Goal: Task Accomplishment & Management: Use online tool/utility

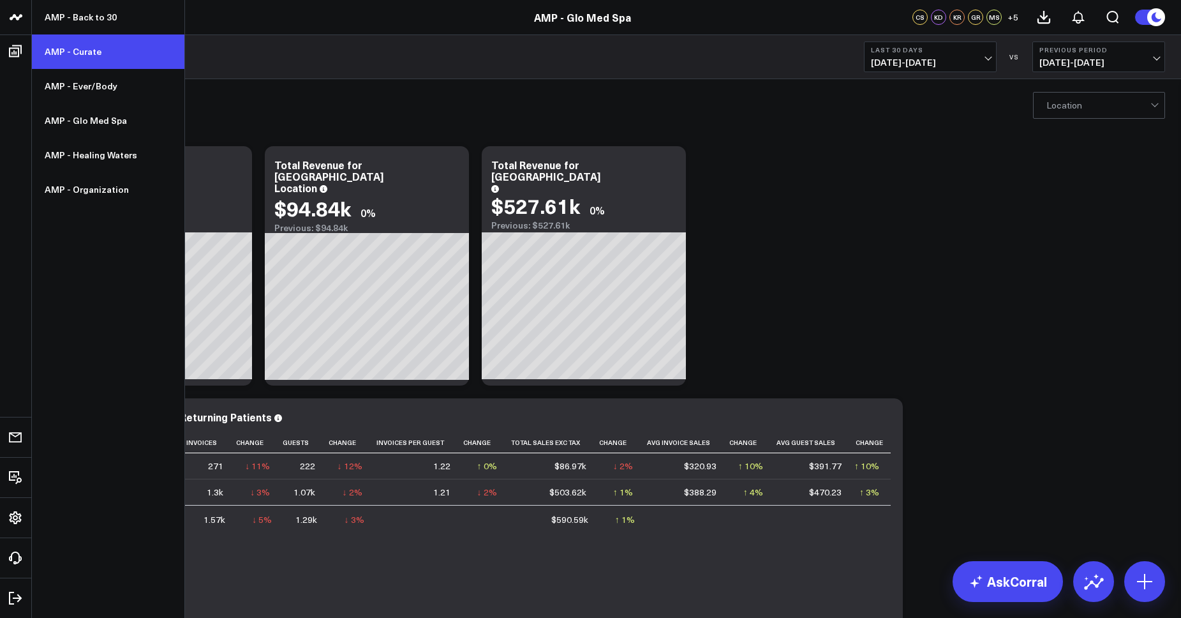
click at [75, 45] on link "AMP - Curate" at bounding box center [108, 51] width 153 height 34
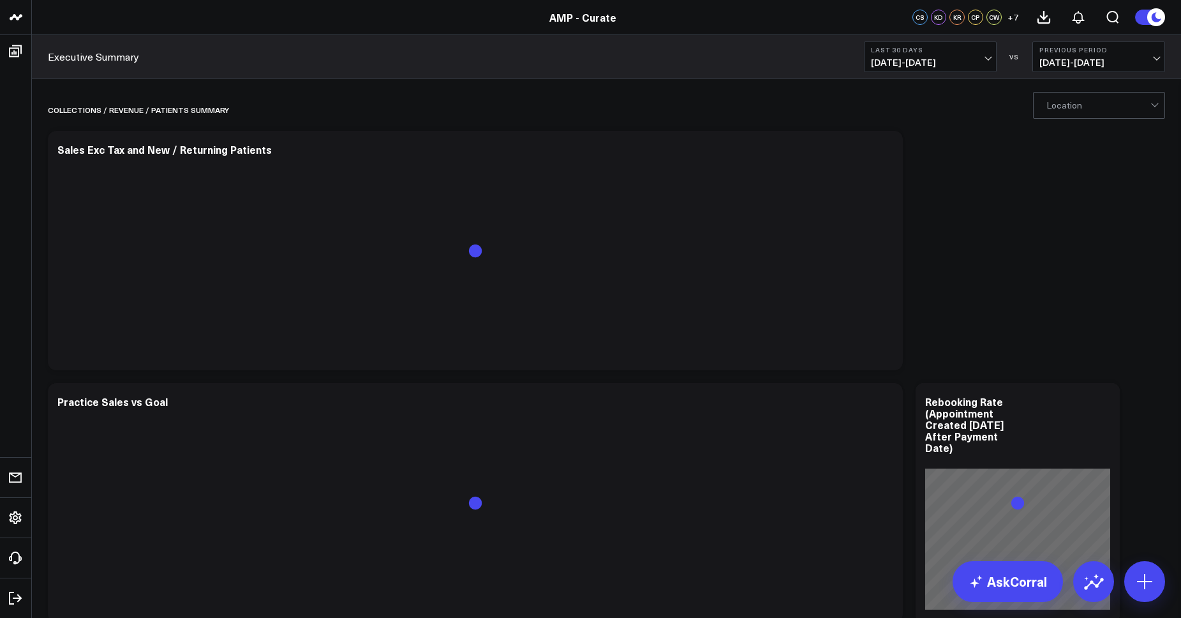
click at [908, 63] on span "[DATE] - [DATE]" at bounding box center [930, 62] width 119 height 10
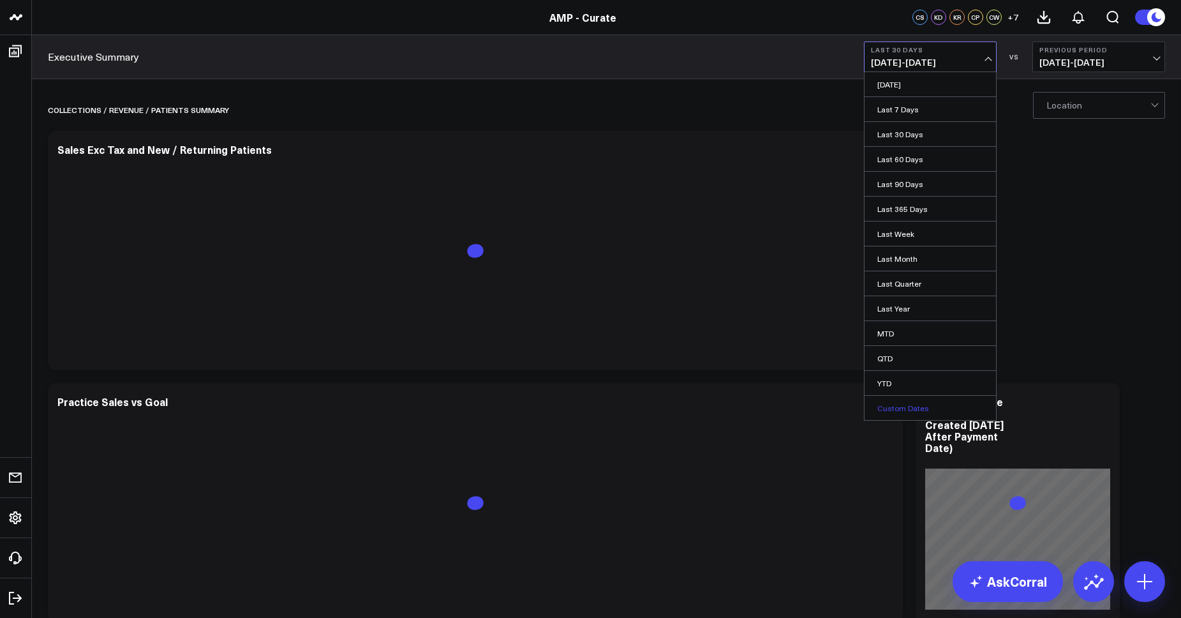
click at [932, 405] on link "Custom Dates" at bounding box center [930, 408] width 131 height 24
select select "7"
select select "2025"
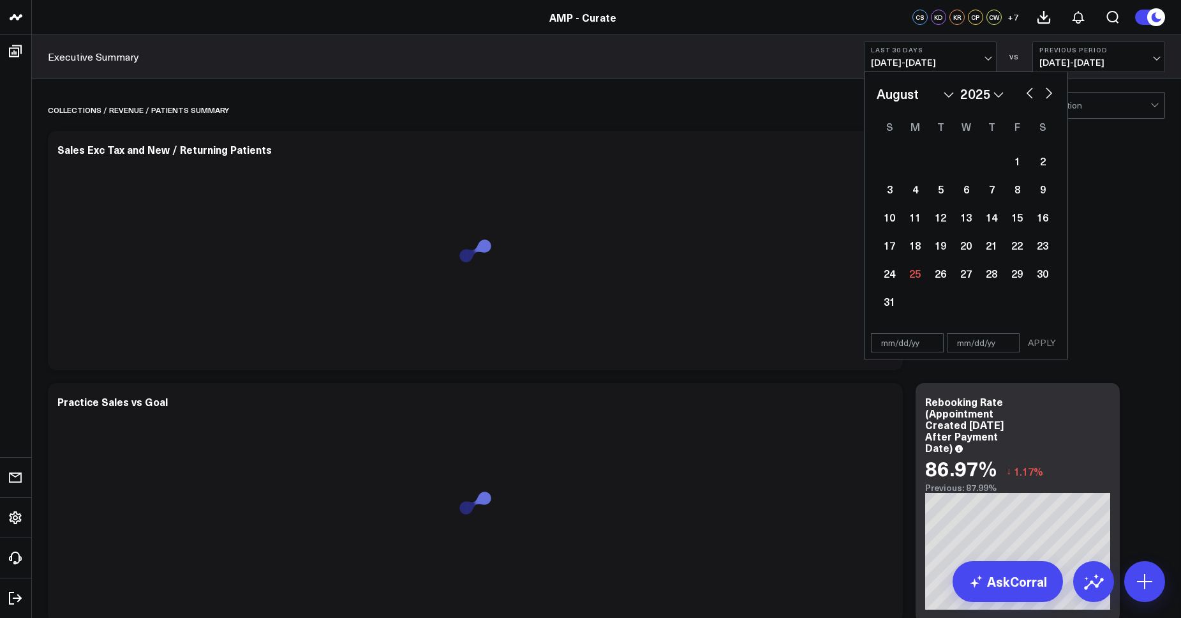
click at [1049, 98] on button "button" at bounding box center [1049, 91] width 13 height 15
select select "8"
select select "2025"
click at [1049, 95] on button "button" at bounding box center [1049, 91] width 13 height 15
select select "9"
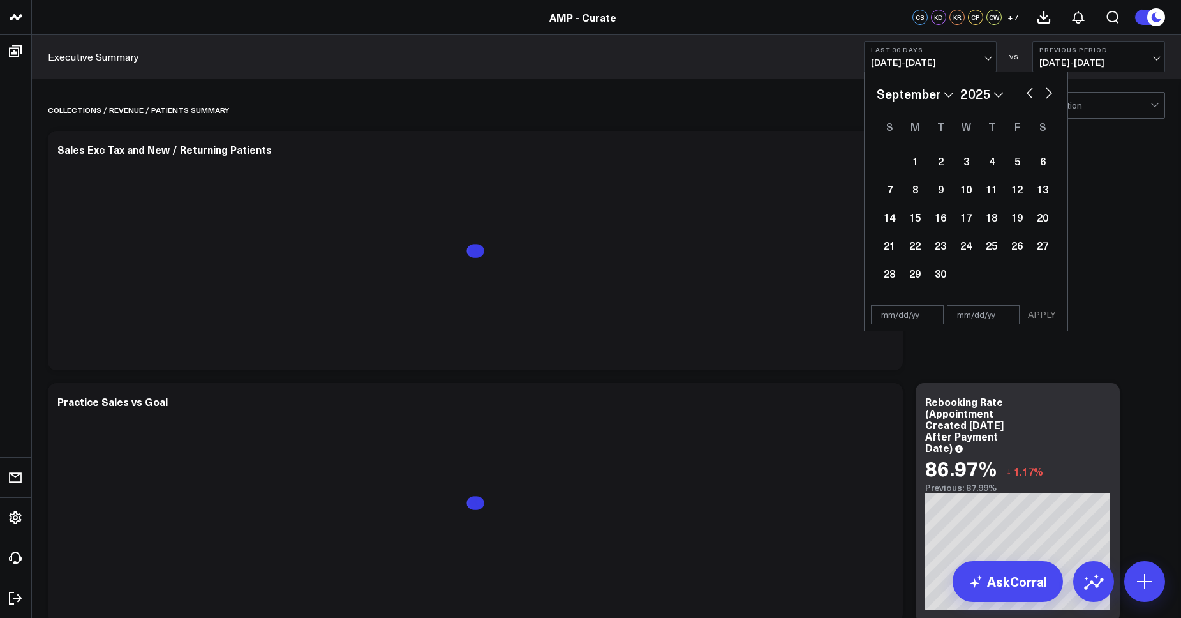
select select "2025"
click at [1049, 95] on button "button" at bounding box center [1049, 91] width 13 height 15
select select "10"
select select "2025"
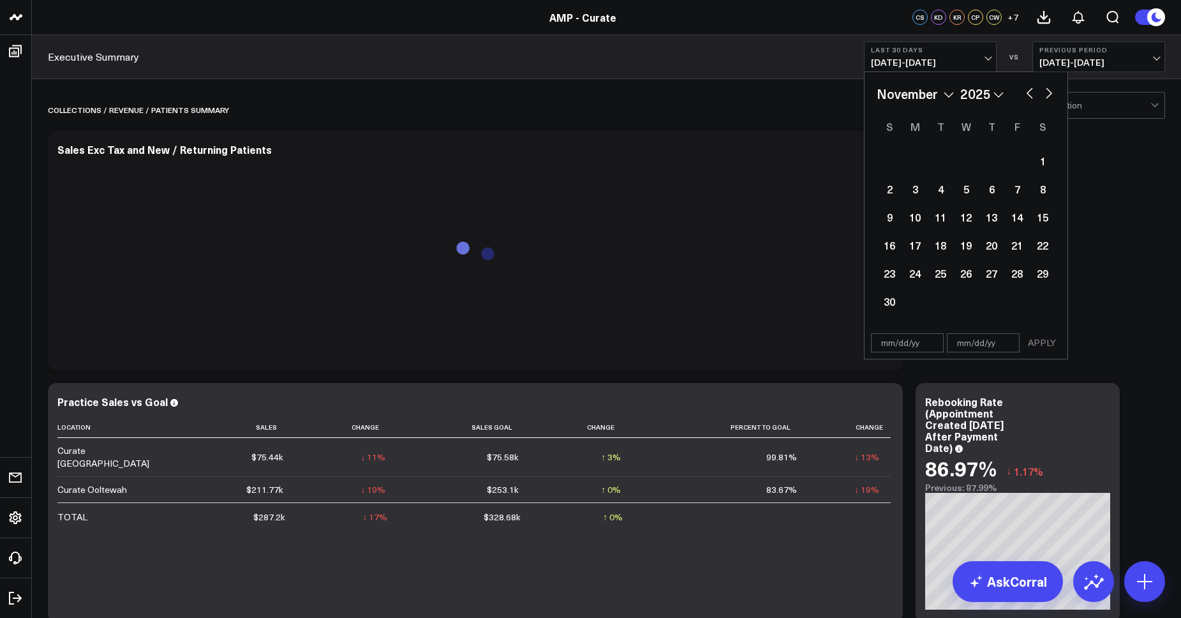
click at [1034, 95] on button "button" at bounding box center [1030, 91] width 13 height 15
select select "8"
select select "2025"
click at [1034, 95] on button "button" at bounding box center [1030, 91] width 13 height 15
select select "6"
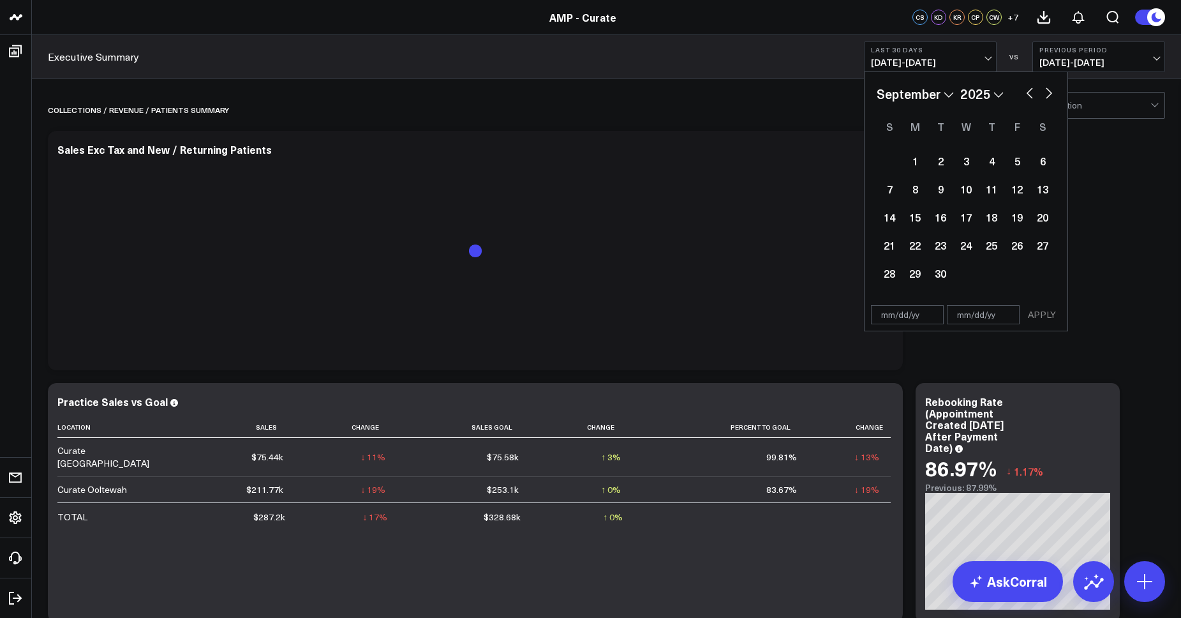
select select "2025"
click at [1034, 95] on button "button" at bounding box center [1030, 91] width 13 height 15
select select "5"
select select "2025"
click at [1034, 95] on button "button" at bounding box center [1030, 91] width 13 height 15
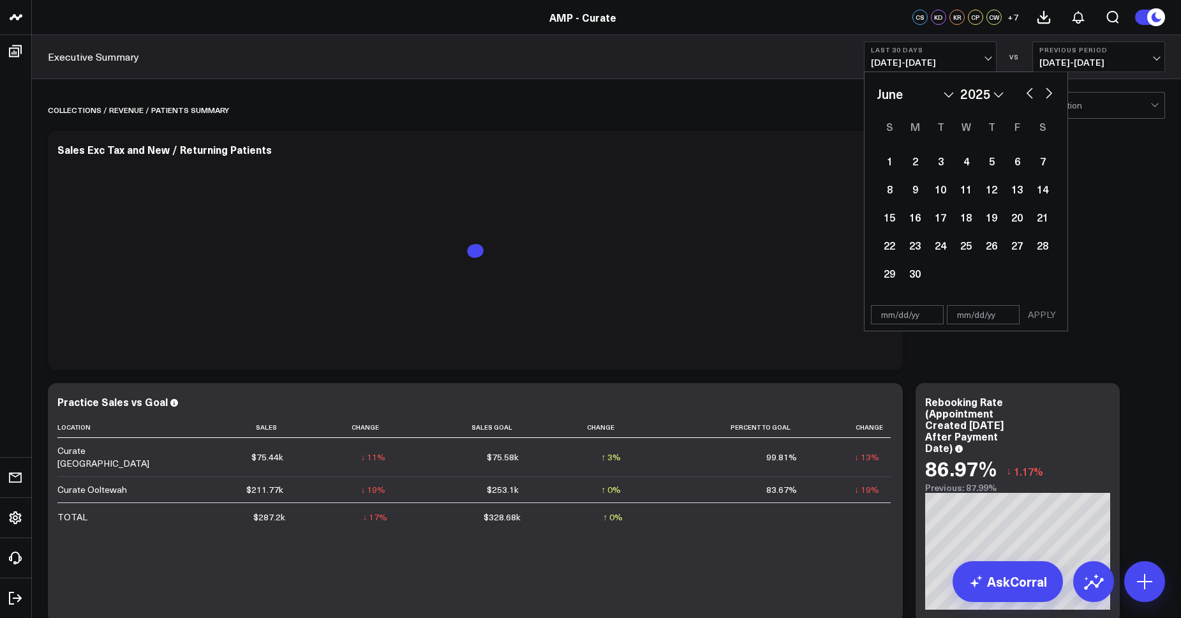
select select "4"
select select "2025"
click at [1034, 95] on button "button" at bounding box center [1030, 91] width 13 height 15
select select "3"
select select "2025"
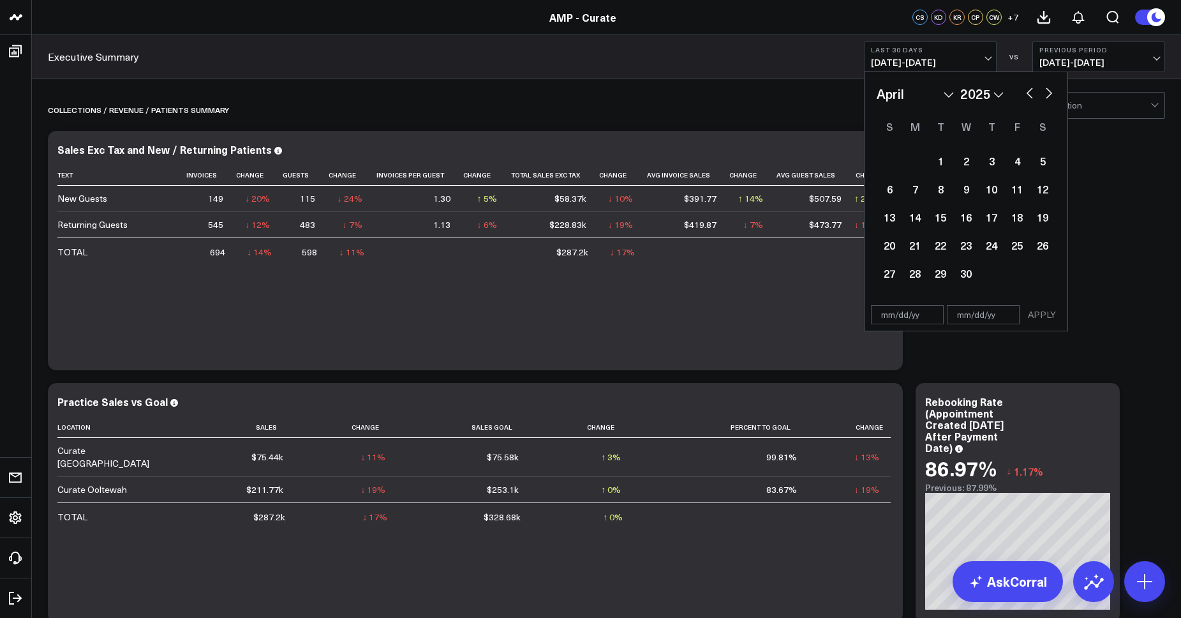
click at [1034, 95] on button "button" at bounding box center [1030, 91] width 13 height 15
select select "2"
select select "2025"
click at [1034, 95] on button "button" at bounding box center [1030, 91] width 13 height 15
select select "1"
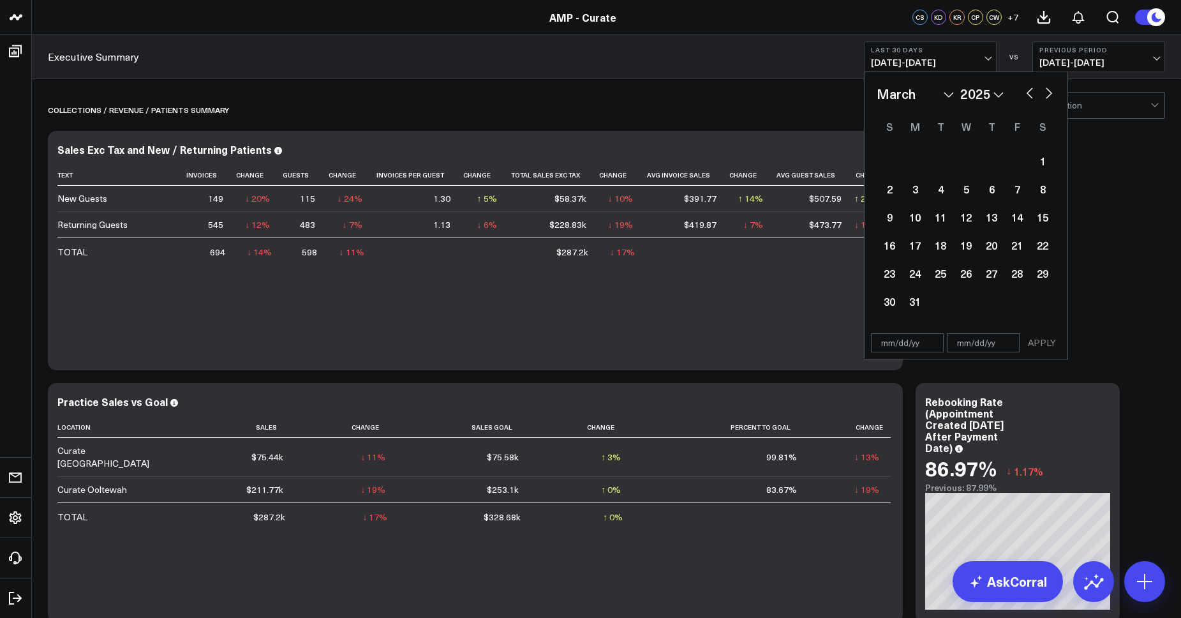
select select "2025"
click at [1034, 95] on button "button" at bounding box center [1030, 91] width 13 height 15
select select "2025"
click at [972, 167] on div "1" at bounding box center [966, 161] width 26 height 26
type input "[DATE]"
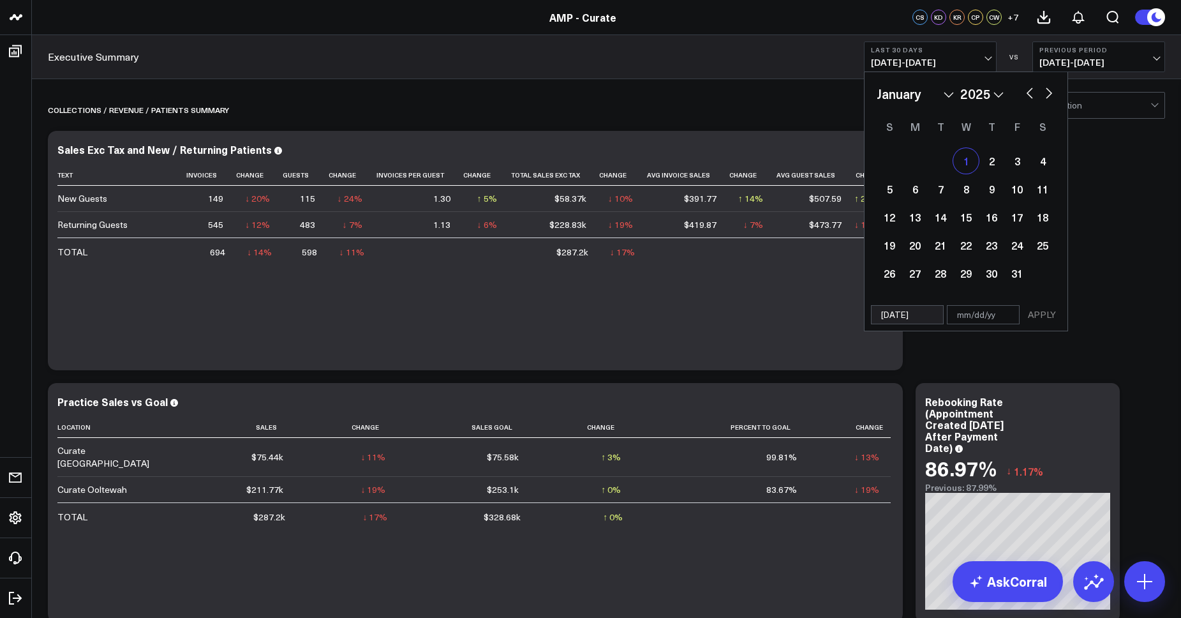
select select "2025"
click at [983, 91] on select "2026 2025 2024 2023 2022 2021 2020 2019 2018 2017 2016 2015 2014 2013 2012 2011…" at bounding box center [981, 93] width 43 height 19
select select "2024"
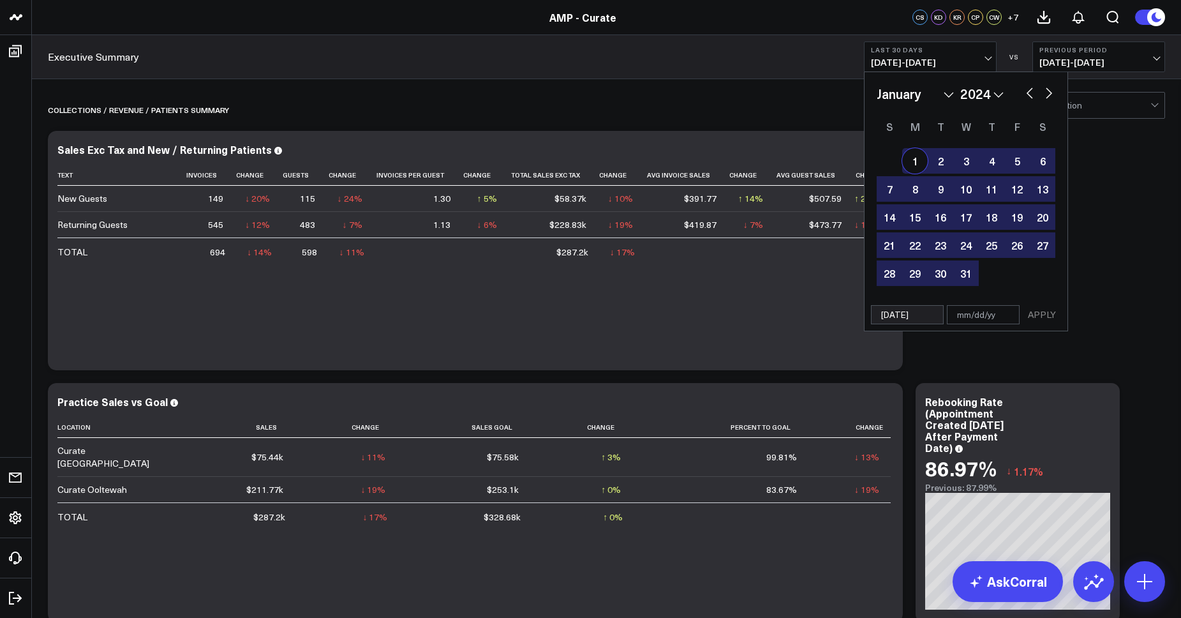
click at [912, 165] on div "1" at bounding box center [915, 161] width 26 height 26
type input "[DATE]"
select select "2024"
click at [1054, 94] on button "button" at bounding box center [1049, 91] width 13 height 15
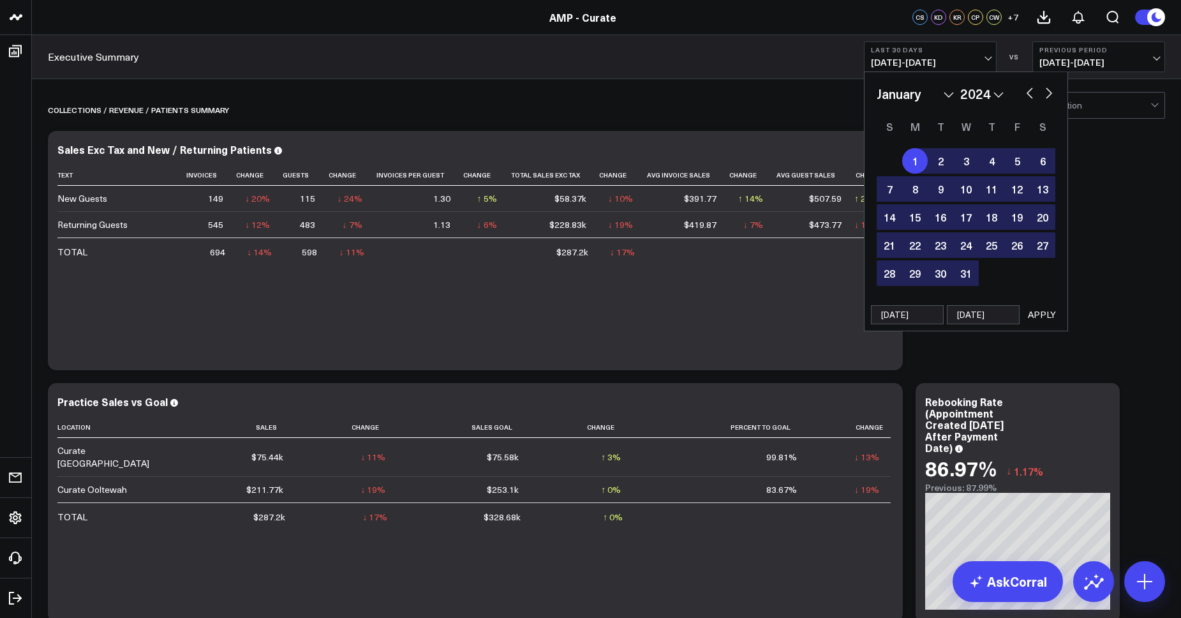
select select "1"
select select "2024"
click at [1054, 94] on button "button" at bounding box center [1049, 91] width 13 height 15
select select "2"
select select "2024"
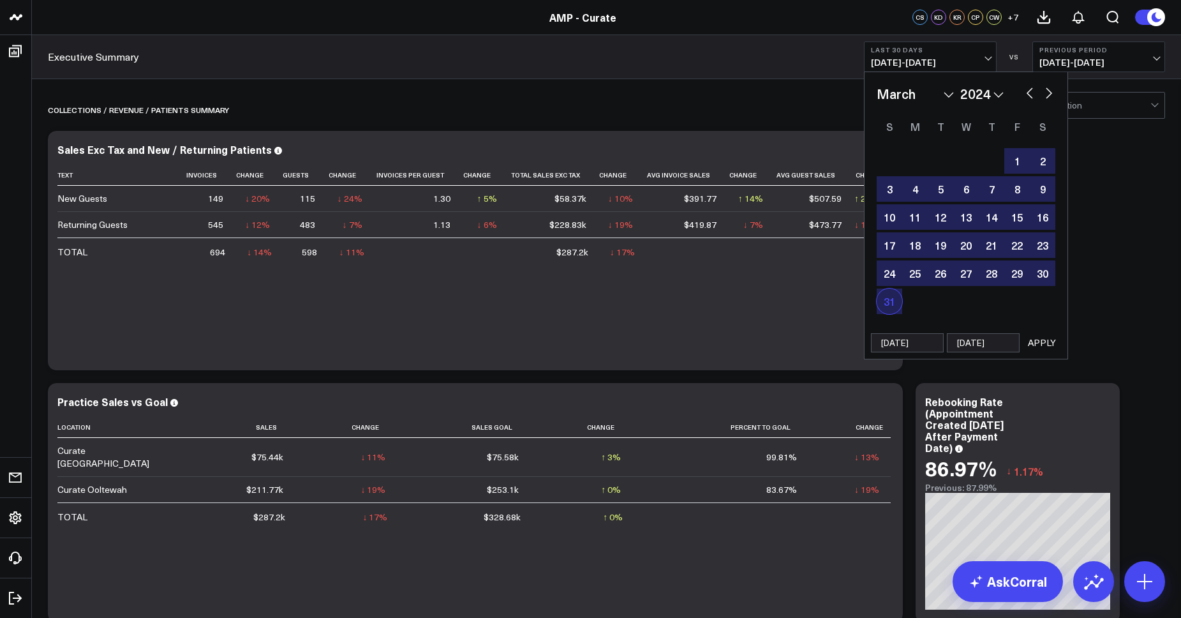
click at [892, 304] on div "31" at bounding box center [890, 301] width 26 height 26
type input "[DATE]"
select select "2"
select select "2024"
click at [1029, 93] on button "button" at bounding box center [1030, 91] width 13 height 15
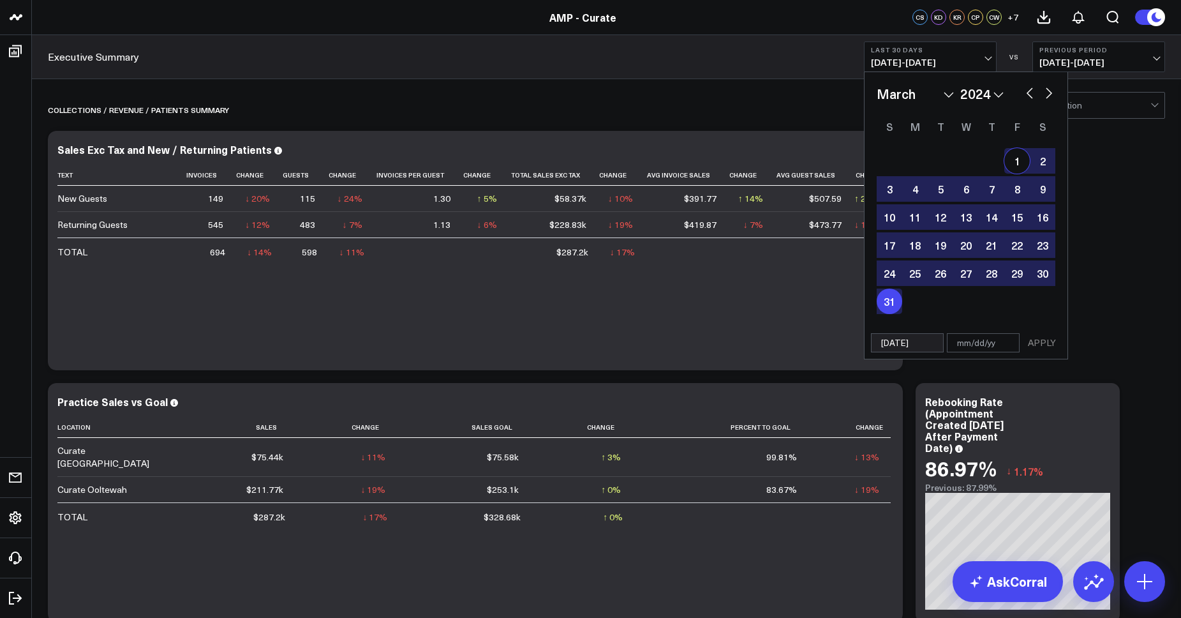
select select "1"
select select "2024"
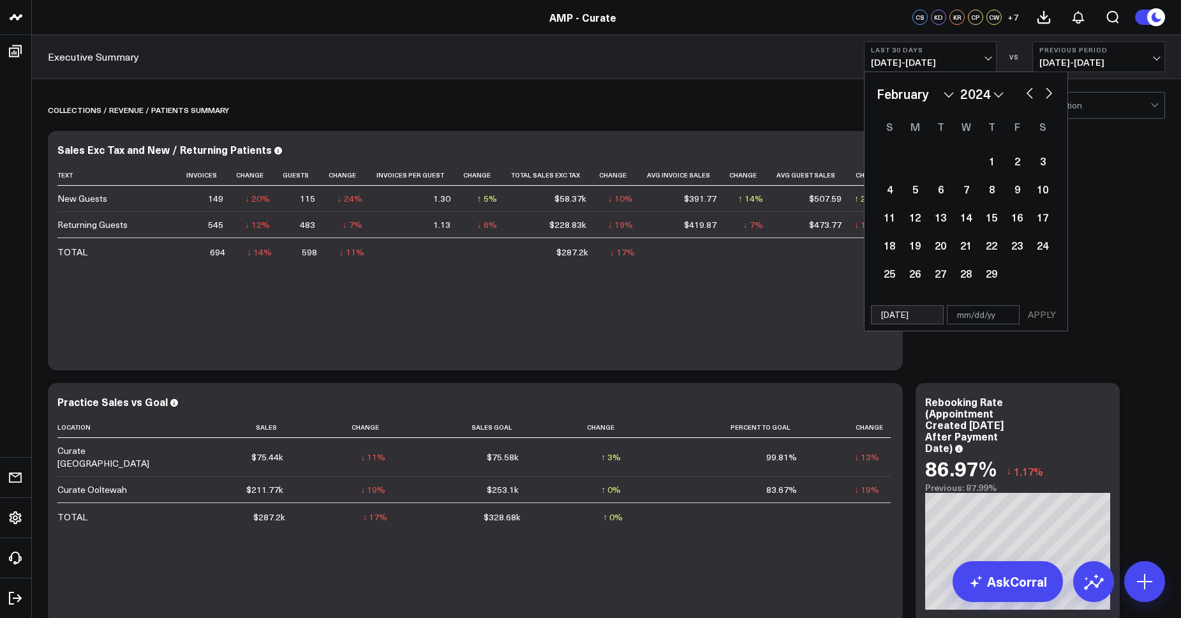
click at [1029, 93] on button "button" at bounding box center [1030, 91] width 13 height 15
select select "2024"
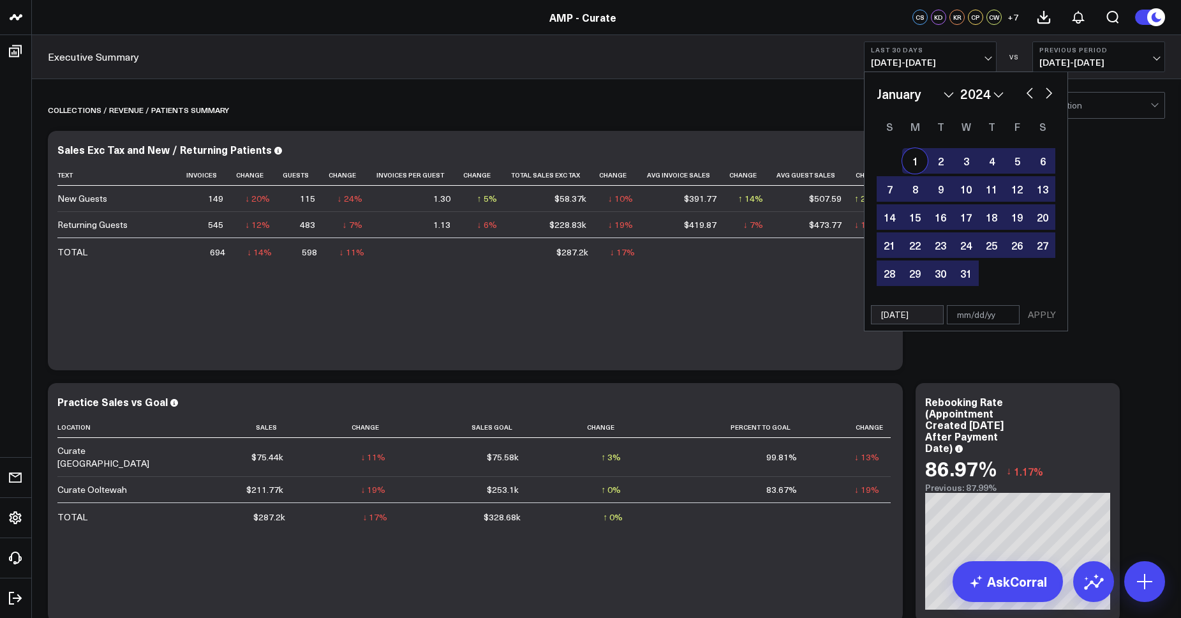
click at [909, 162] on div "1" at bounding box center [915, 161] width 26 height 26
type input "[DATE]"
select select "2024"
click at [1048, 316] on button "APPLY" at bounding box center [1042, 314] width 38 height 19
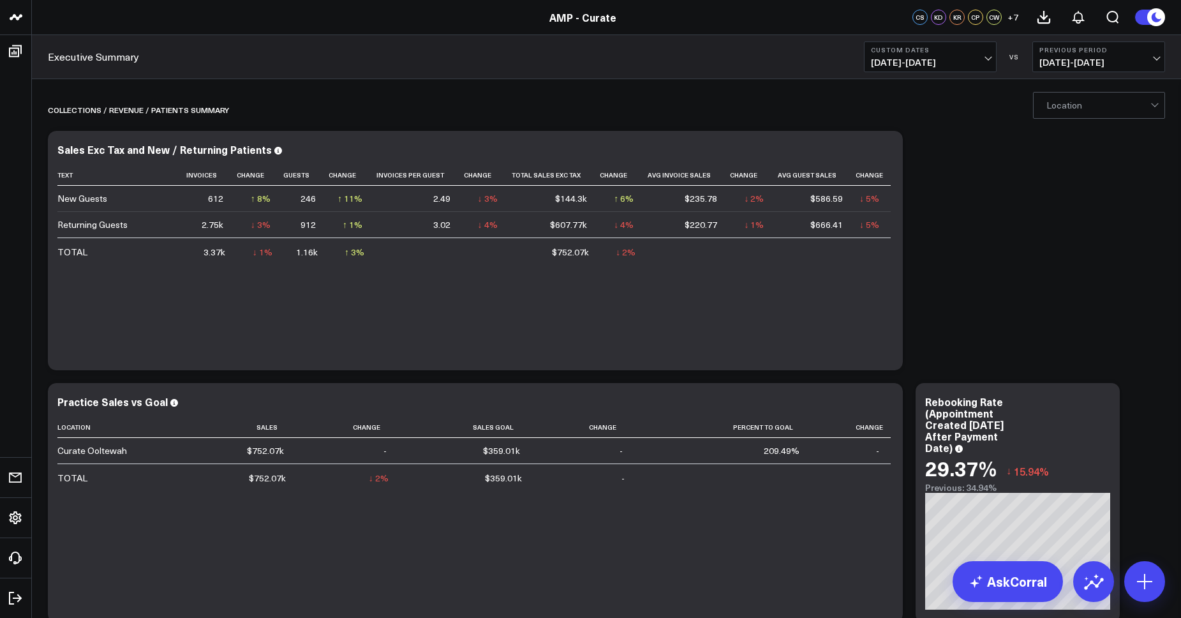
scroll to position [19, 0]
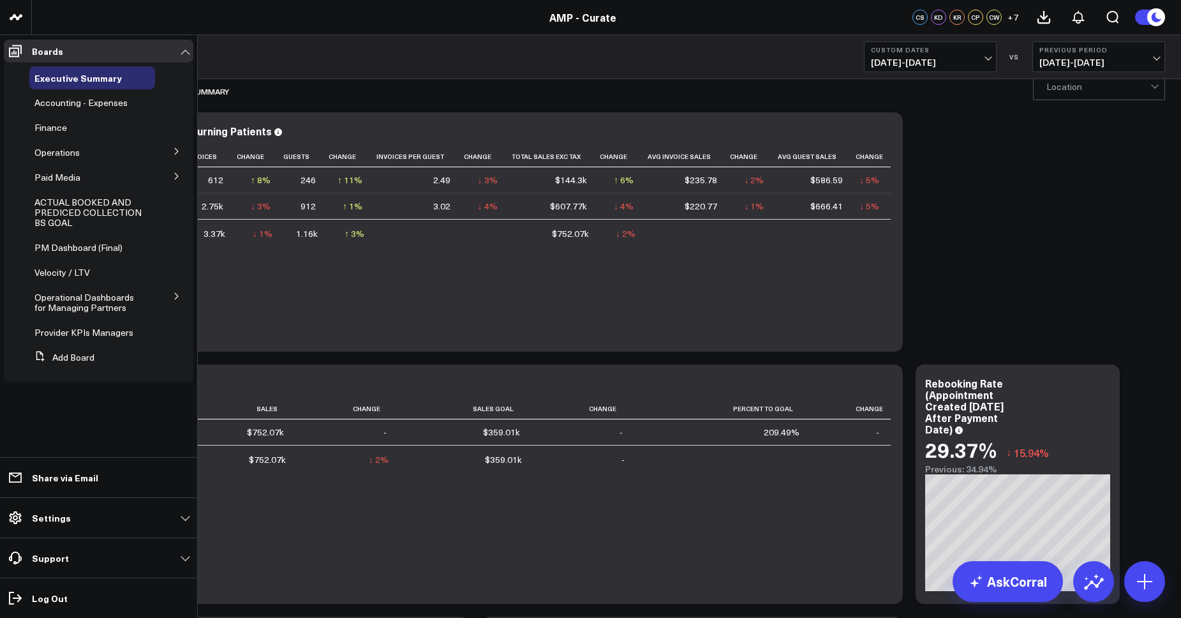
click at [173, 150] on icon at bounding box center [177, 151] width 8 height 8
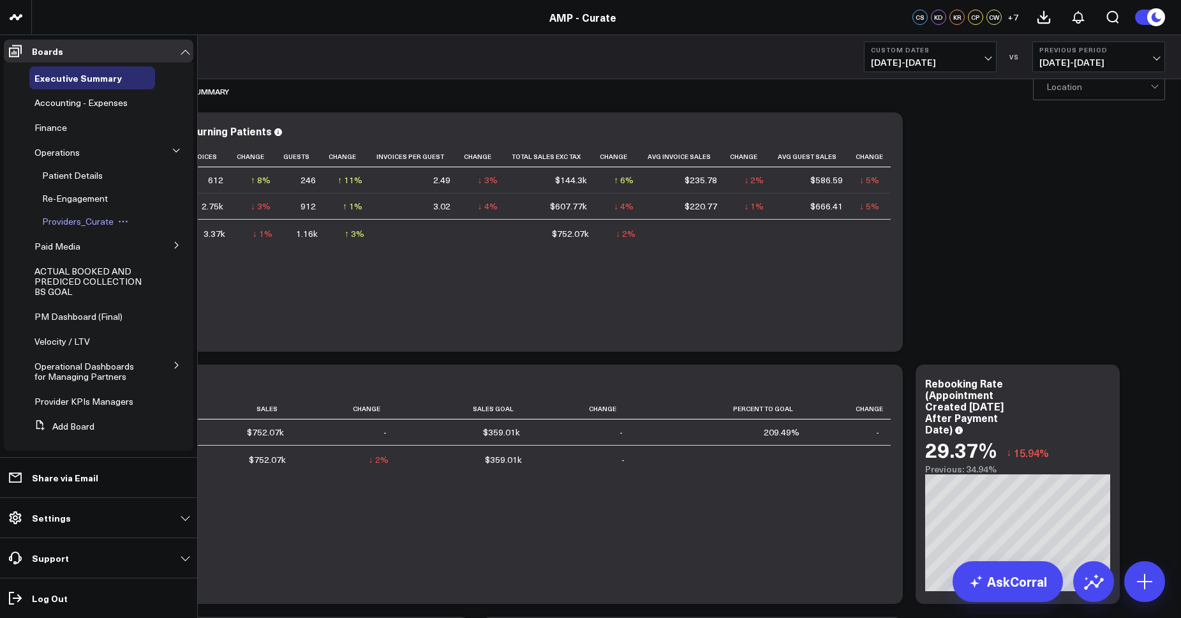
click at [68, 216] on span "Providers_Curate" at bounding box center [77, 221] width 71 height 12
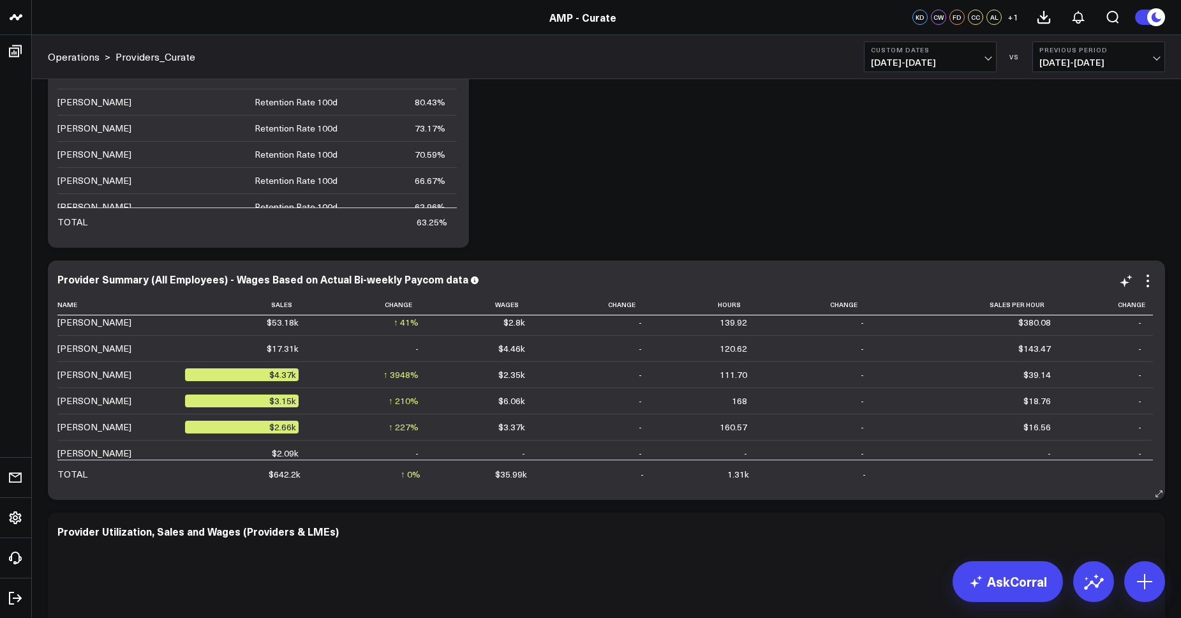
scroll to position [84, 0]
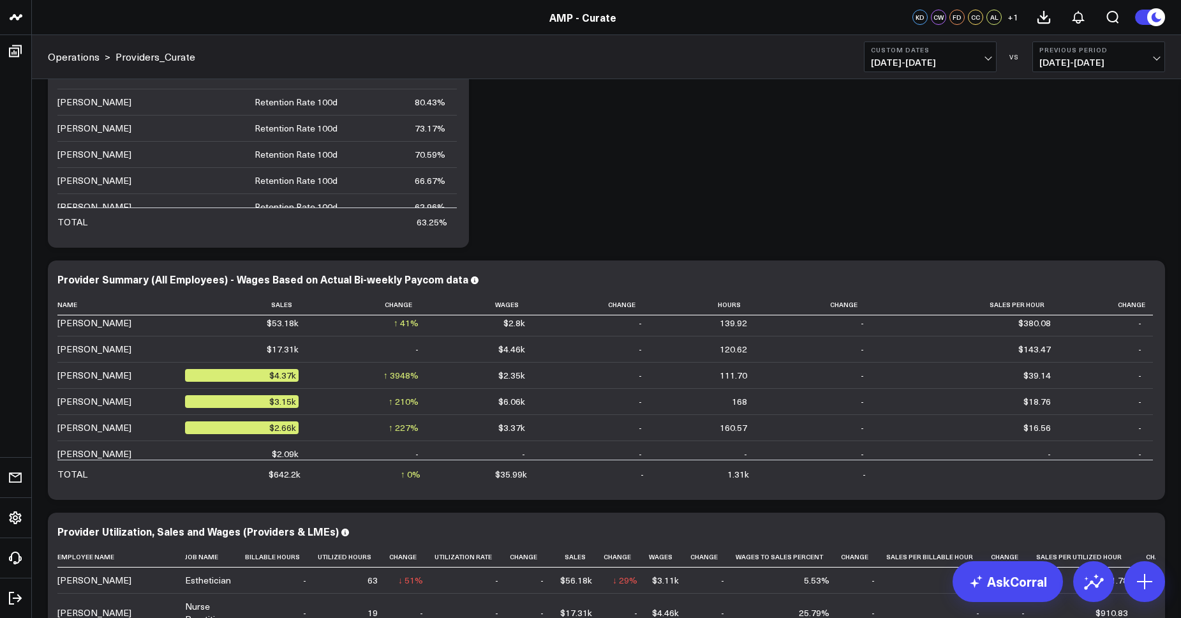
click at [913, 46] on b "Custom Dates" at bounding box center [930, 50] width 119 height 8
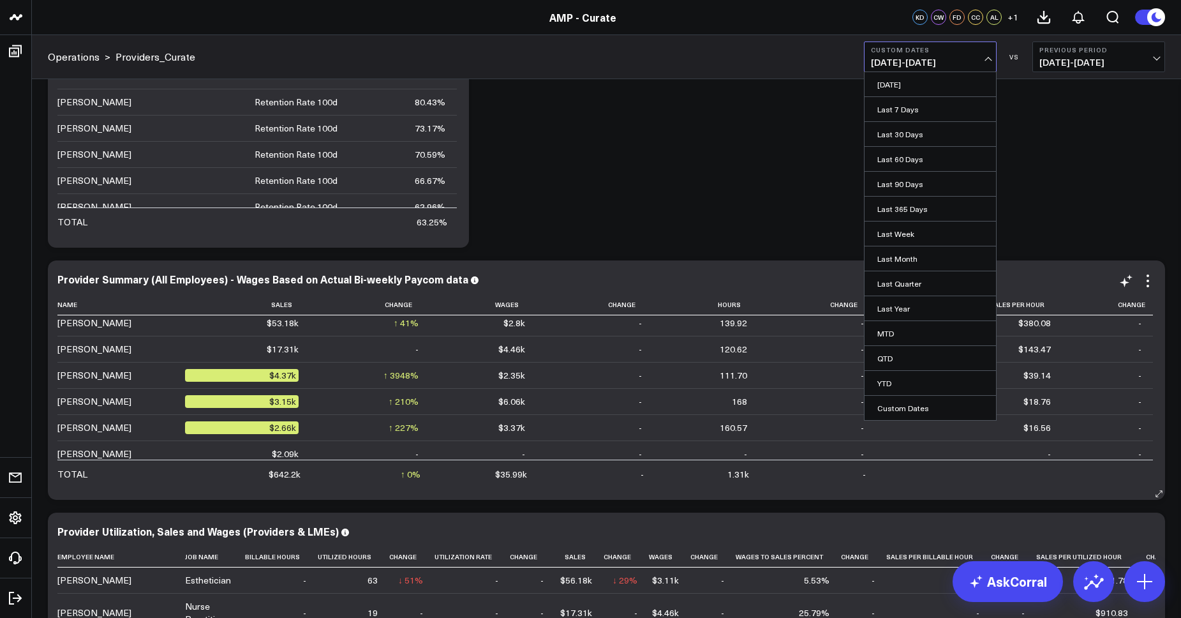
drag, startPoint x: 890, startPoint y: 405, endPoint x: 890, endPoint y: 396, distance: 9.0
click at [890, 405] on link "Custom Dates" at bounding box center [930, 408] width 131 height 24
select select "7"
select select "2025"
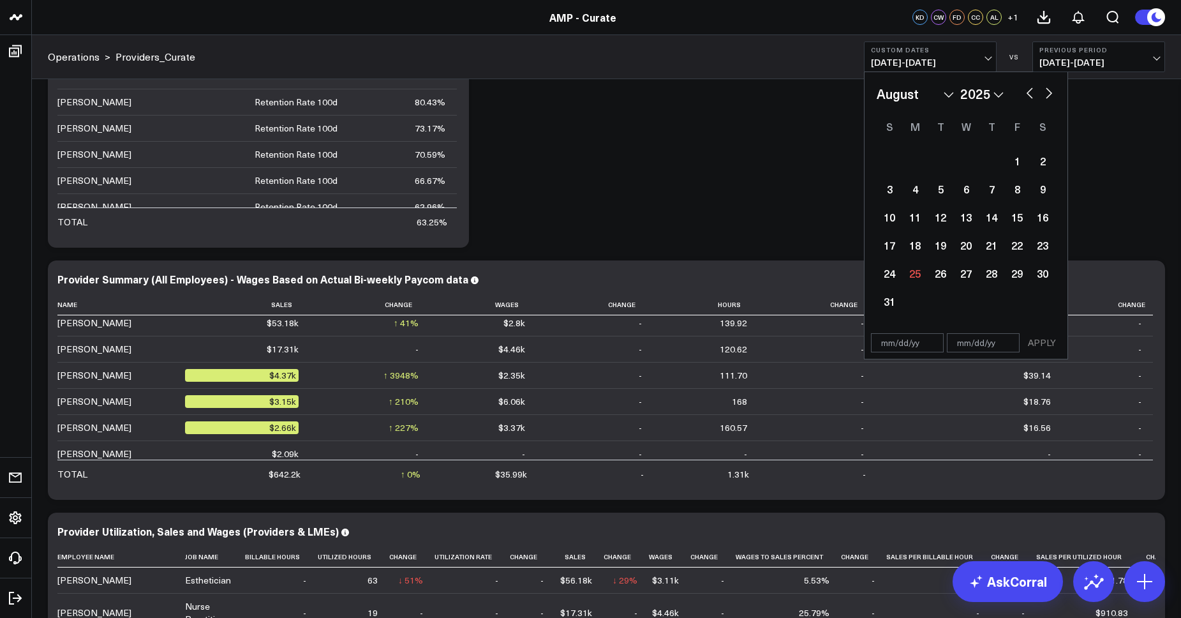
click at [1033, 94] on button "button" at bounding box center [1030, 91] width 13 height 15
select select "6"
select select "2025"
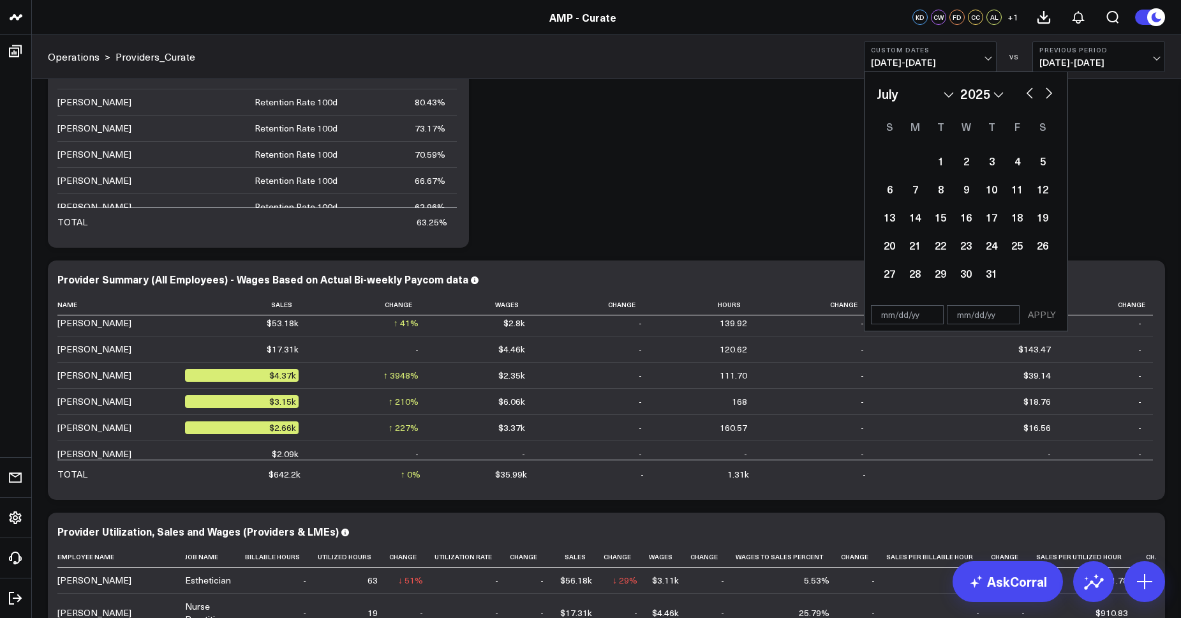
click at [1031, 94] on button "button" at bounding box center [1030, 91] width 13 height 15
select select "5"
select select "2025"
click at [1031, 94] on button "button" at bounding box center [1030, 91] width 13 height 15
select select "3"
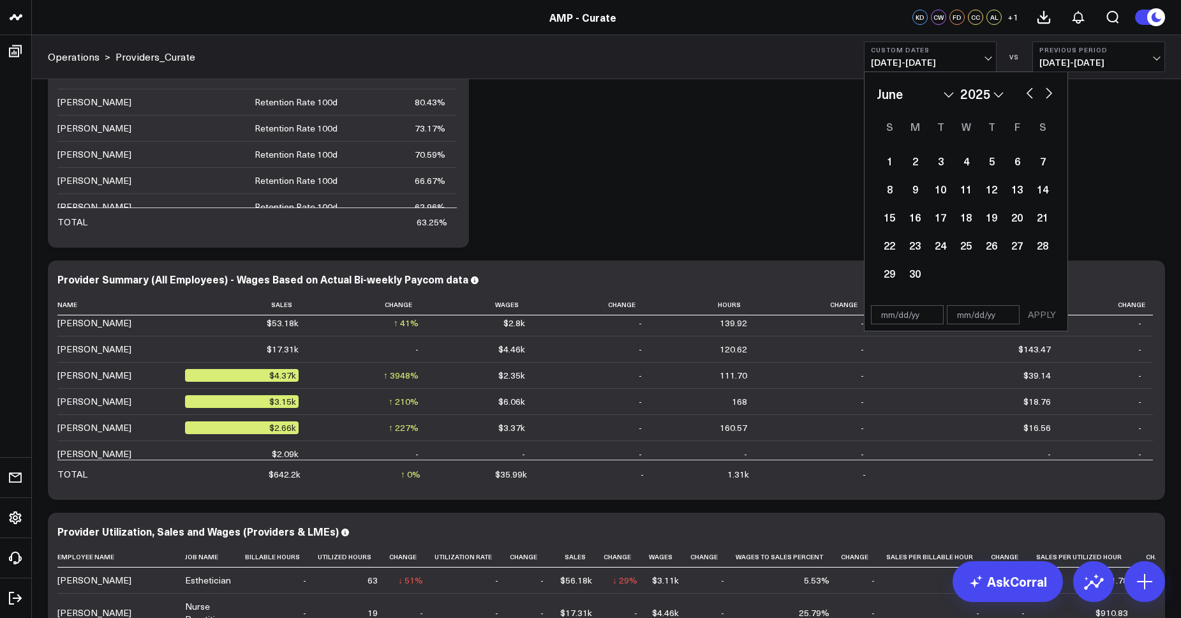
select select "2025"
click at [1031, 94] on button "button" at bounding box center [1030, 91] width 13 height 15
select select "1"
select select "2025"
click at [1031, 94] on button "button" at bounding box center [1030, 91] width 13 height 15
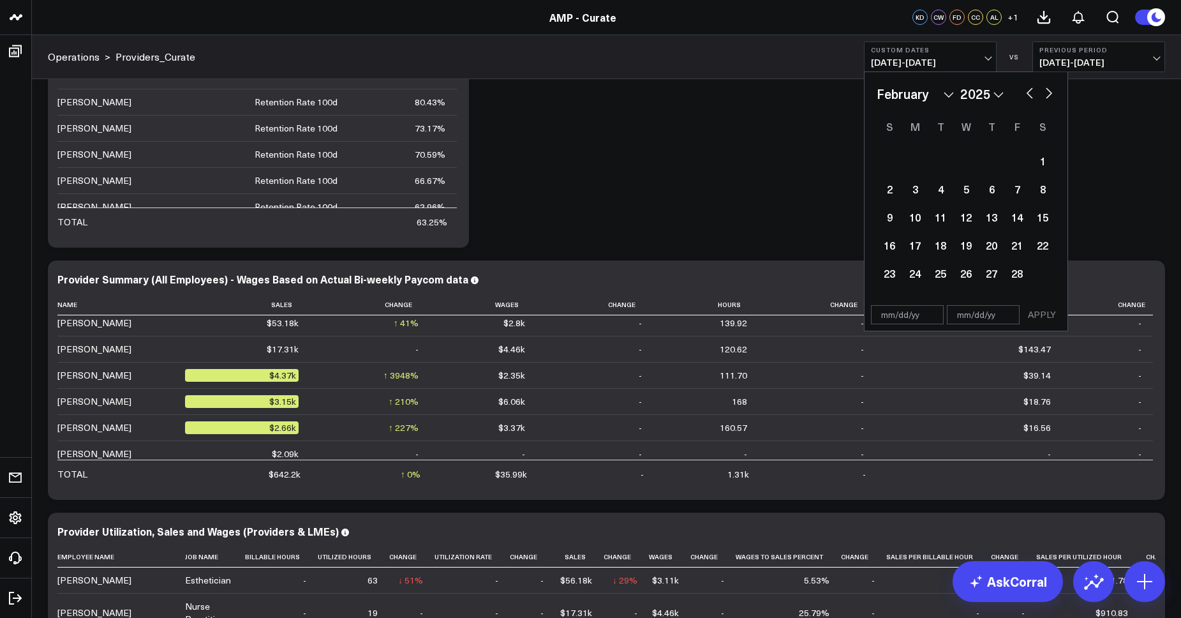
select select "2025"
click at [1031, 94] on button "button" at bounding box center [1030, 91] width 13 height 15
select select "10"
select select "2024"
click at [1031, 94] on button "button" at bounding box center [1030, 91] width 13 height 15
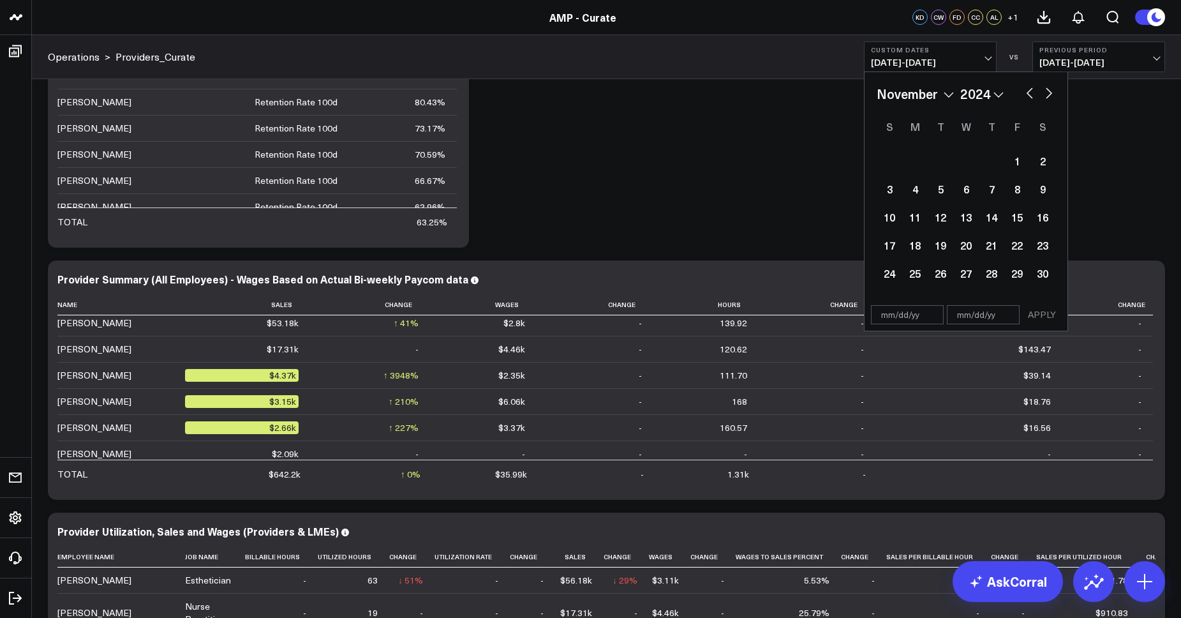
select select "8"
select select "2024"
click at [1031, 94] on button "button" at bounding box center [1030, 91] width 13 height 15
select select "7"
select select "2024"
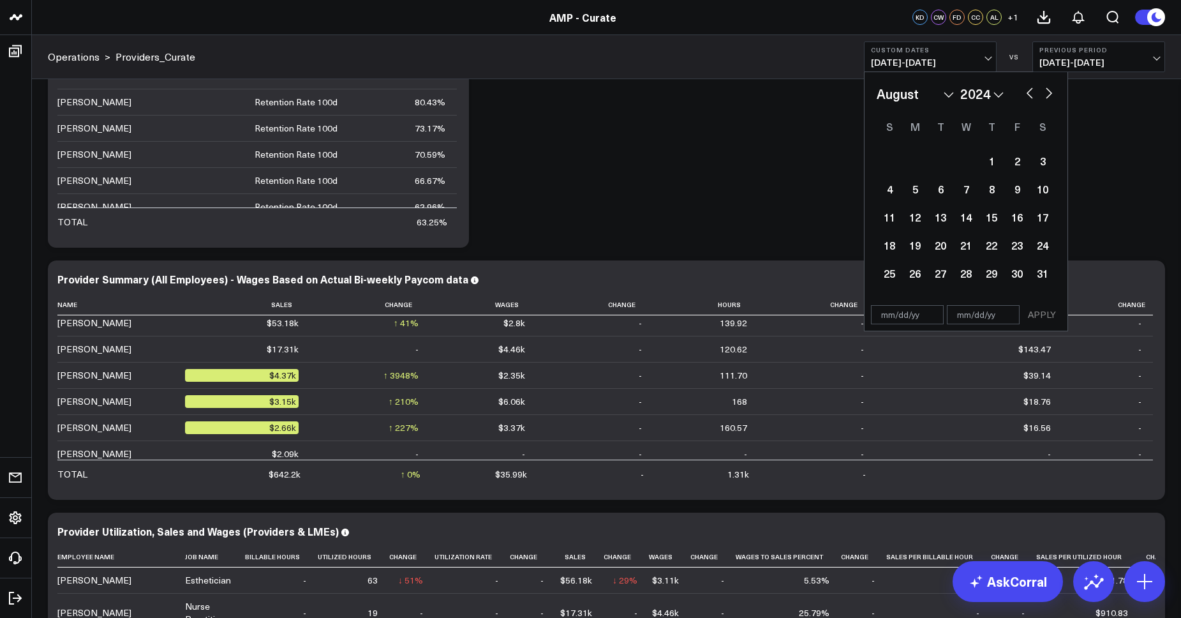
click at [1031, 94] on button "button" at bounding box center [1030, 91] width 13 height 15
select select "5"
select select "2024"
click at [1031, 94] on button "button" at bounding box center [1030, 91] width 13 height 15
select select "4"
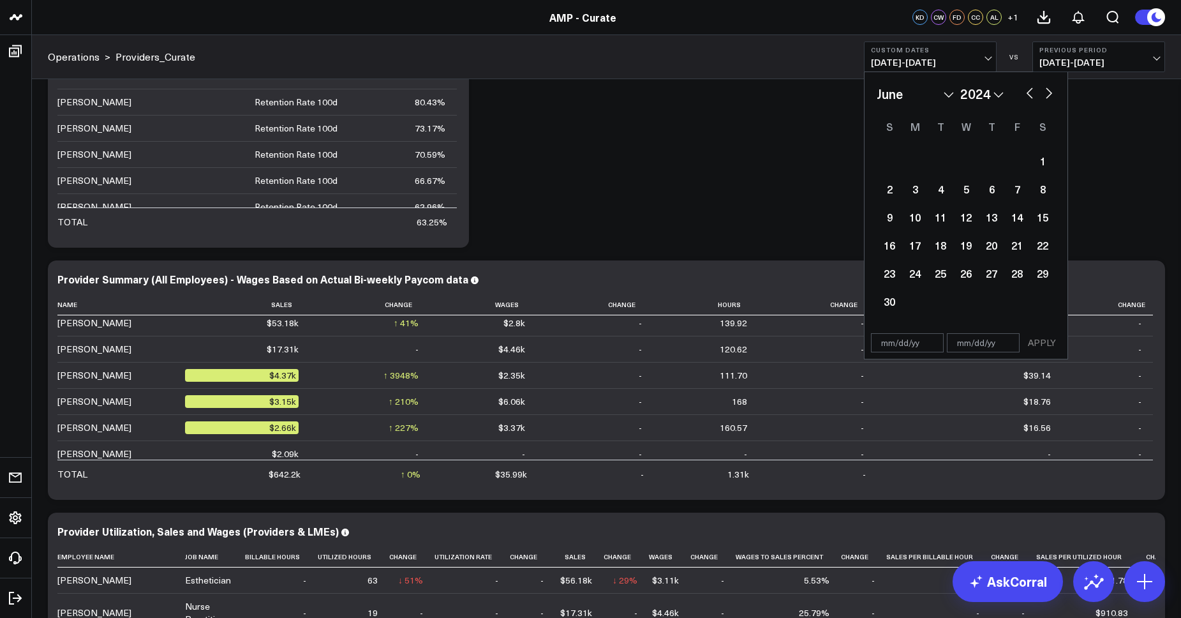
select select "2024"
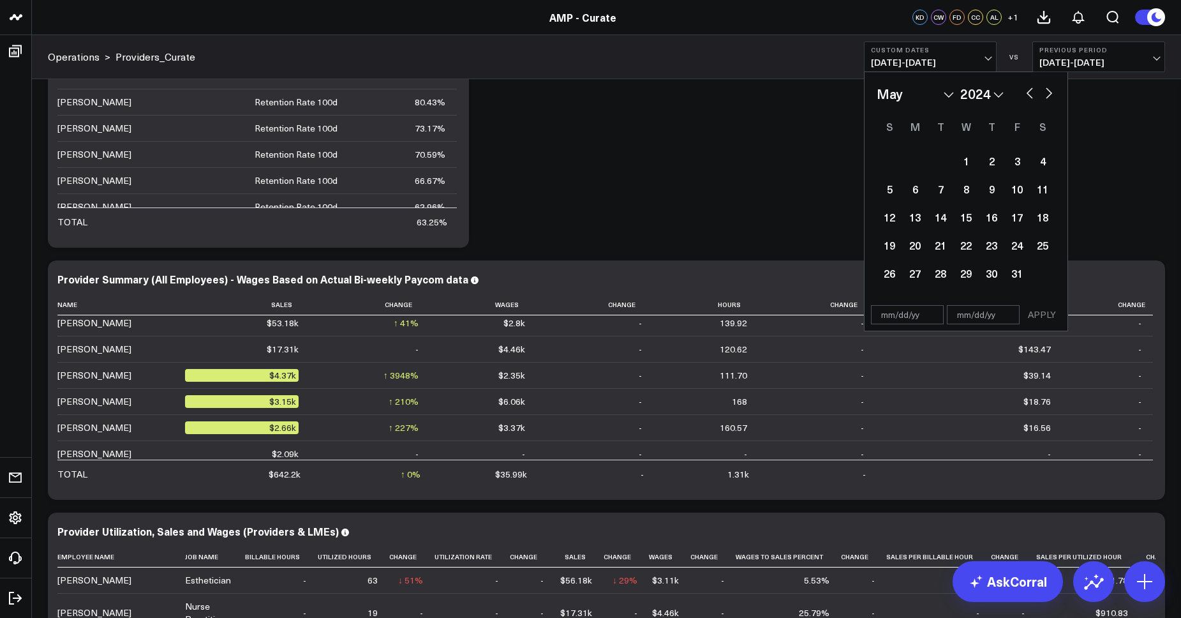
click at [1031, 94] on button "button" at bounding box center [1030, 91] width 13 height 15
select select "3"
select select "2024"
click at [1031, 94] on button "button" at bounding box center [1030, 91] width 13 height 15
select select "2"
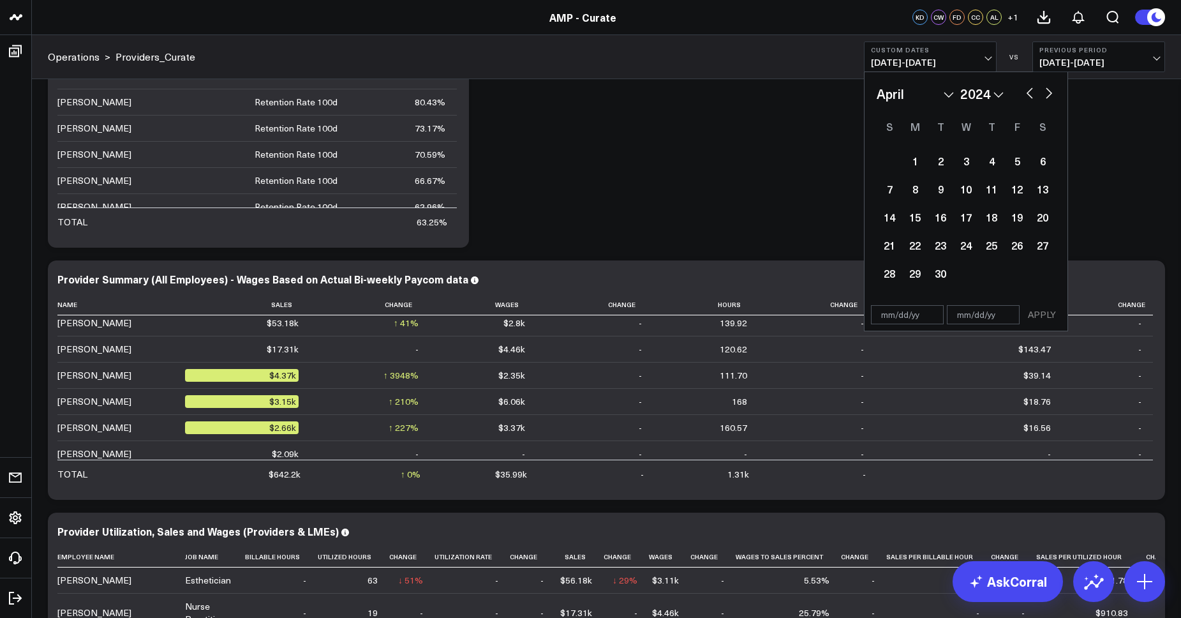
select select "2024"
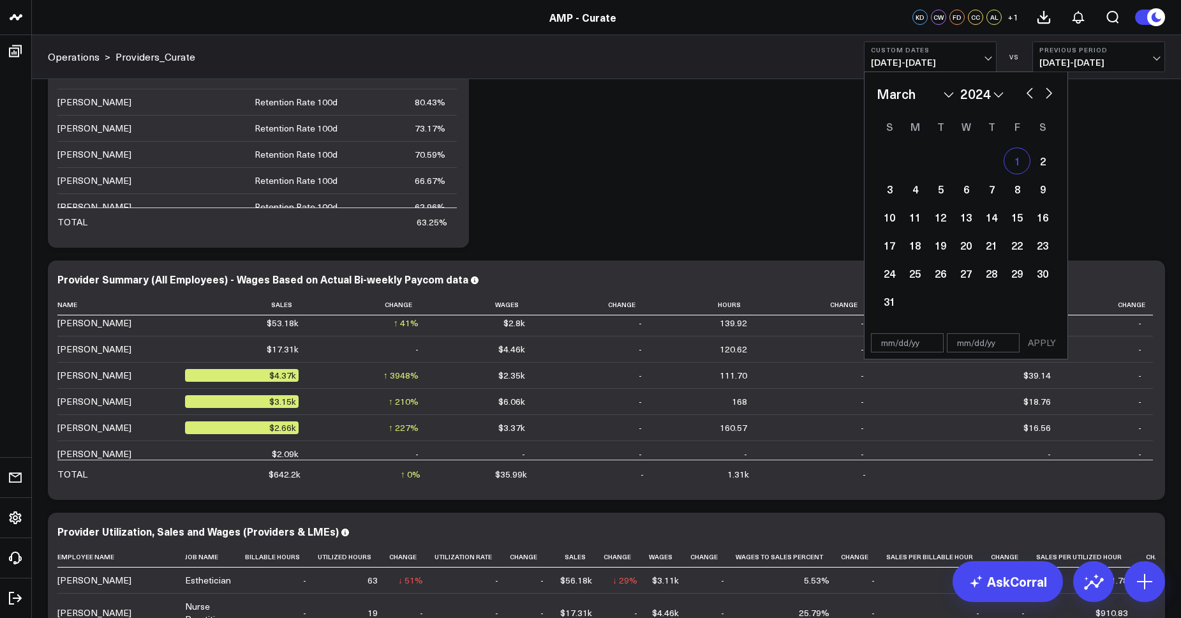
click at [1013, 156] on div "1" at bounding box center [1017, 161] width 26 height 26
type input "[DATE]"
select select "2"
select select "2024"
click at [1045, 92] on button "button" at bounding box center [1049, 91] width 13 height 15
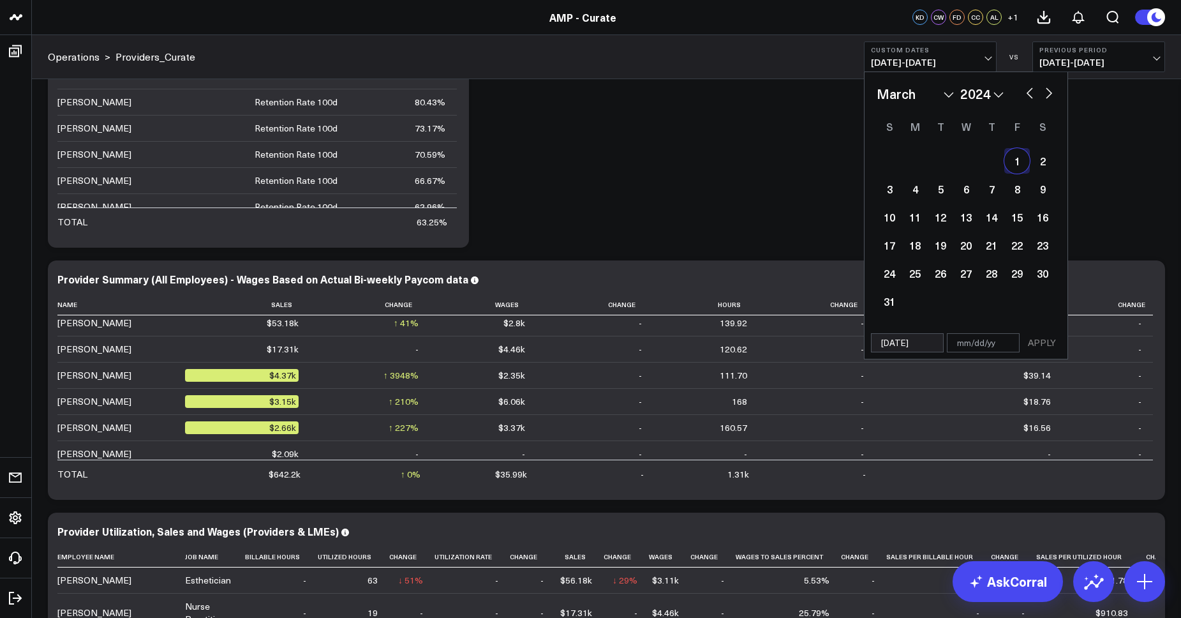
select select "3"
select select "2024"
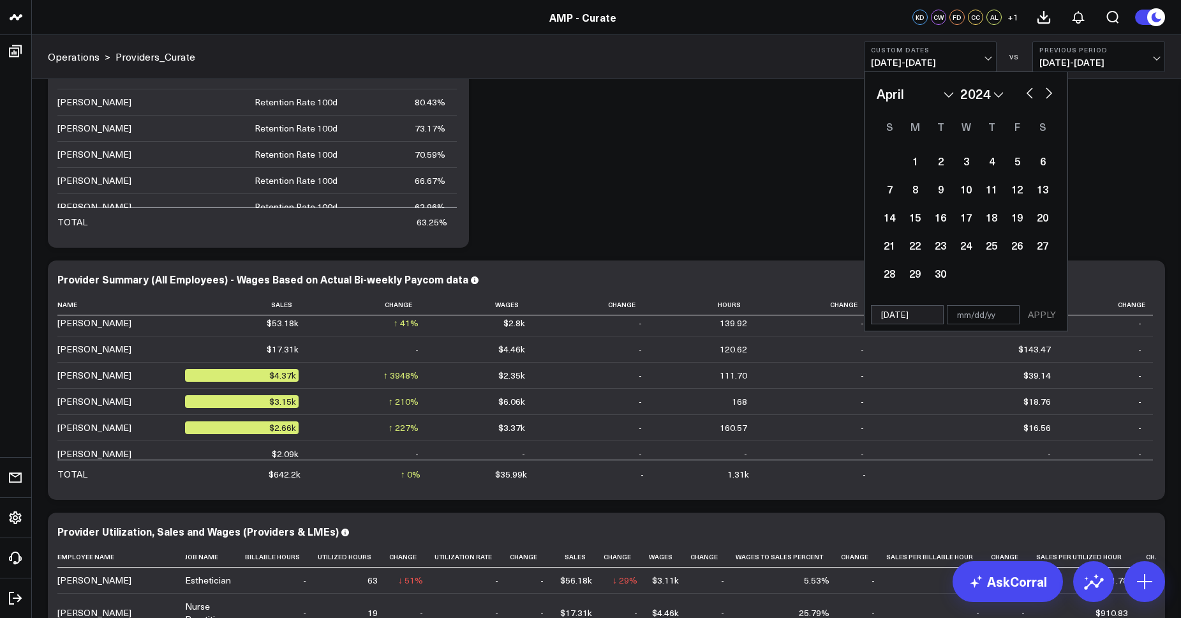
click at [1045, 93] on button "button" at bounding box center [1049, 91] width 13 height 15
select select "4"
select select "2024"
click at [1045, 93] on button "button" at bounding box center [1049, 91] width 13 height 15
select select "5"
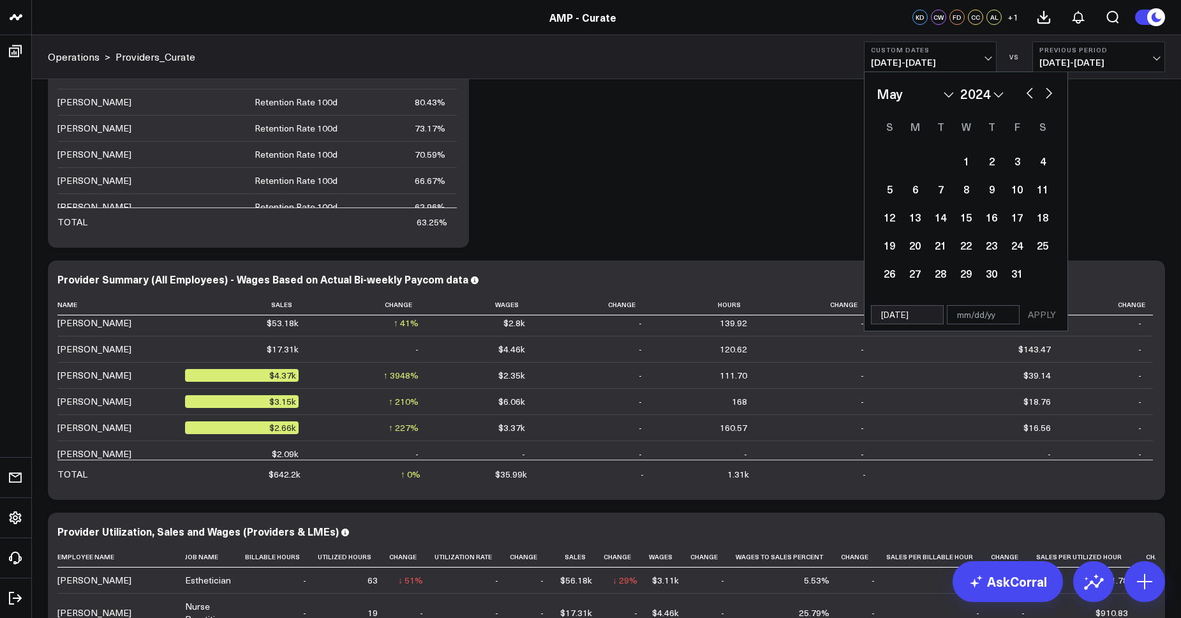
select select "2024"
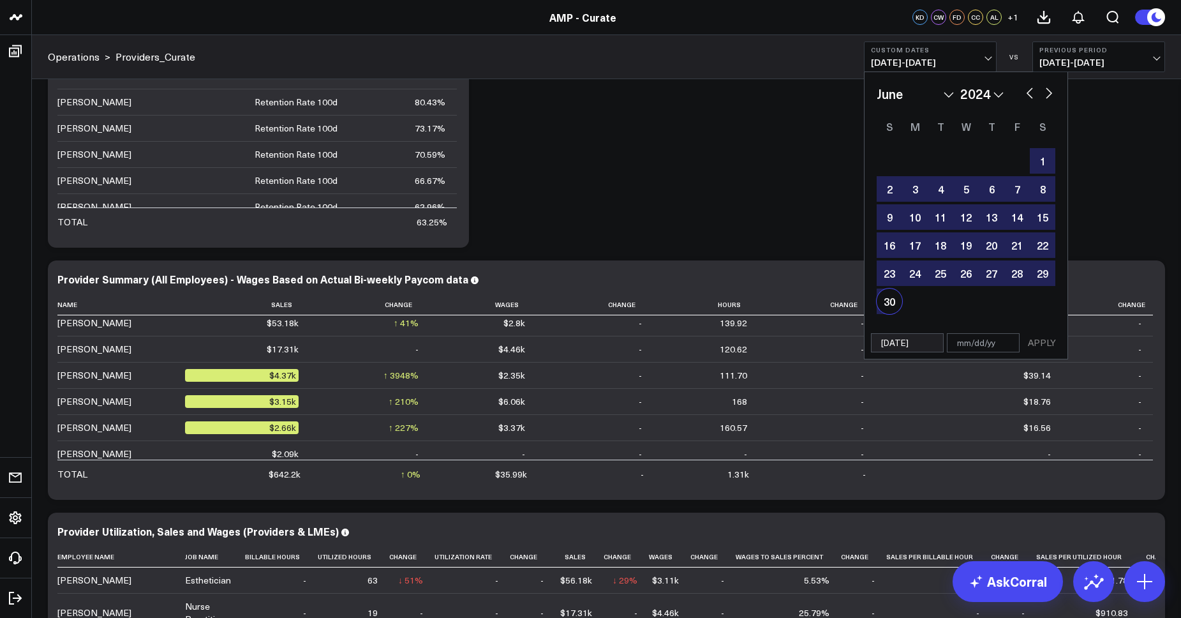
click at [888, 301] on div "30" at bounding box center [890, 301] width 26 height 26
type input "[DATE]"
select select "5"
select select "2024"
click at [1041, 341] on button "APPLY" at bounding box center [1042, 342] width 38 height 19
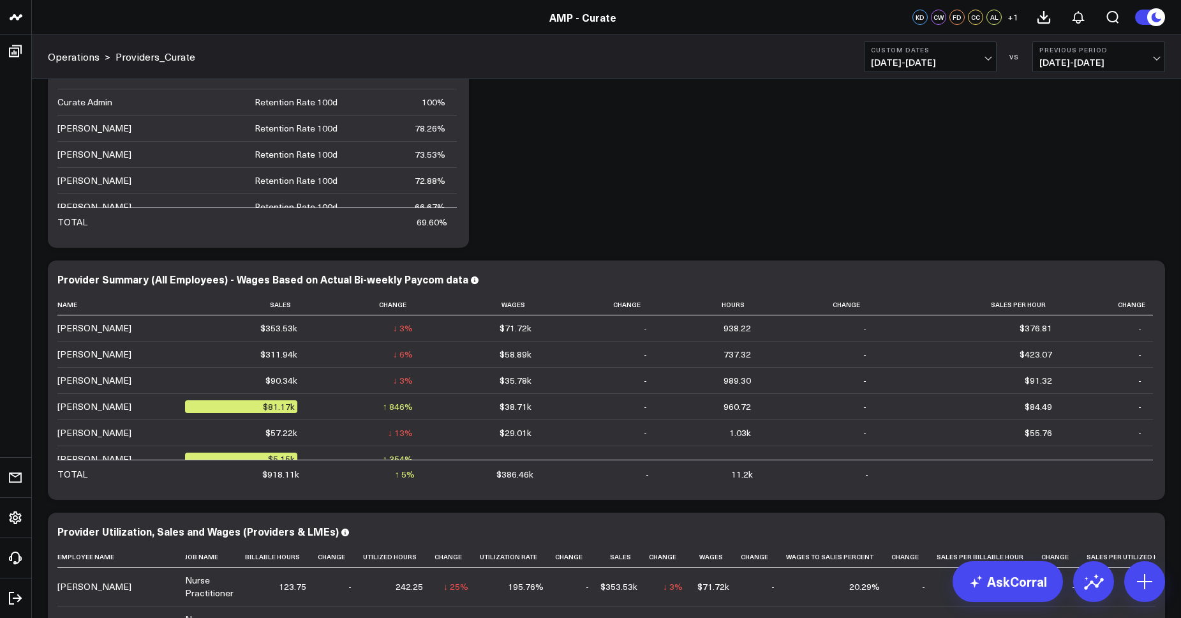
click at [902, 75] on div "Operations > Providers_Curate Custom Dates [DATE] - [DATE] VS Previous Period […" at bounding box center [606, 57] width 1149 height 44
click at [903, 59] on span "[DATE] - [DATE]" at bounding box center [930, 62] width 119 height 10
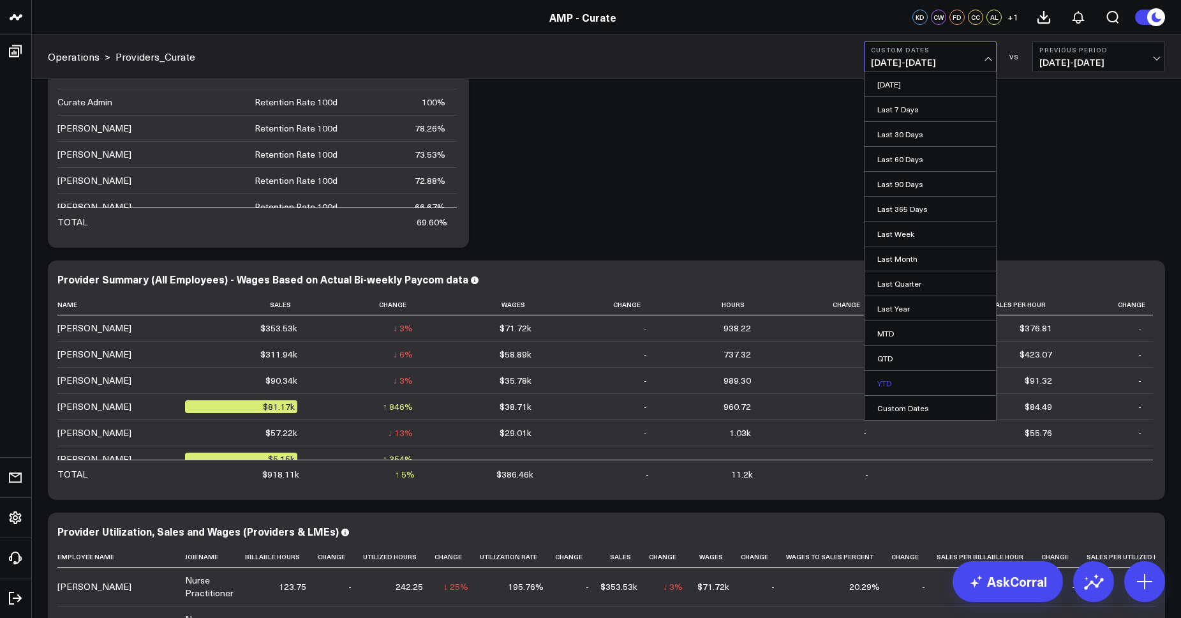
click at [890, 380] on link "YTD" at bounding box center [930, 383] width 131 height 24
